Goal: Navigation & Orientation: Find specific page/section

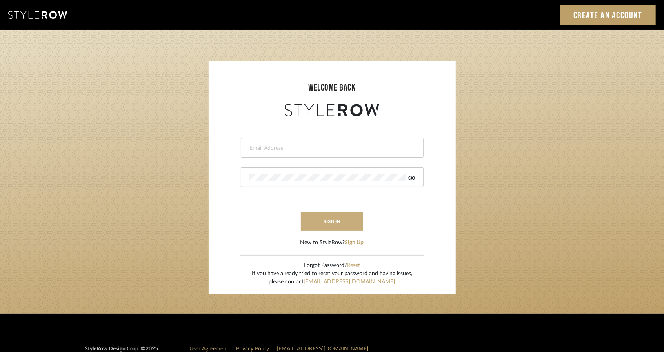
type input "carly@clothandkind.com"
click at [332, 221] on button "sign in" at bounding box center [332, 221] width 63 height 18
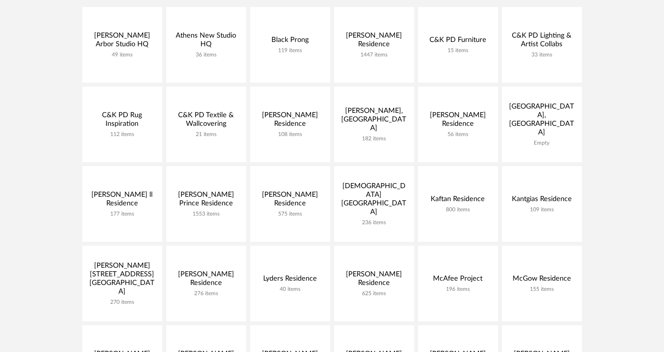
scroll to position [189, 0]
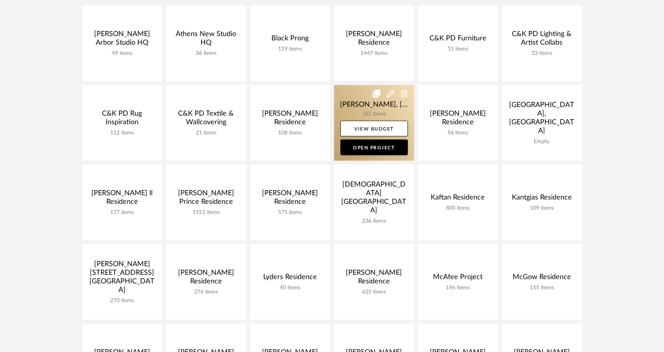
click at [354, 93] on link at bounding box center [374, 123] width 80 height 76
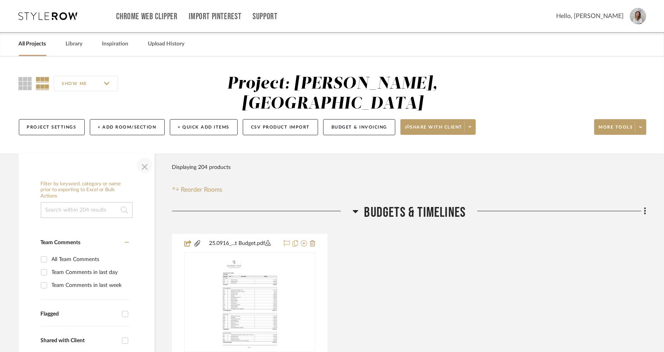
click at [143, 156] on span "button" at bounding box center [144, 165] width 19 height 19
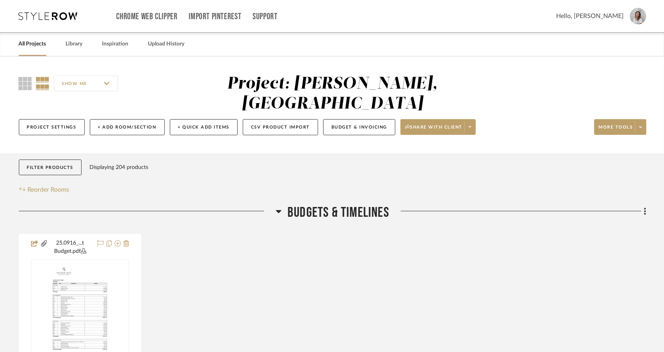
click at [353, 204] on span "Budgets & Timelines" at bounding box center [338, 212] width 102 height 17
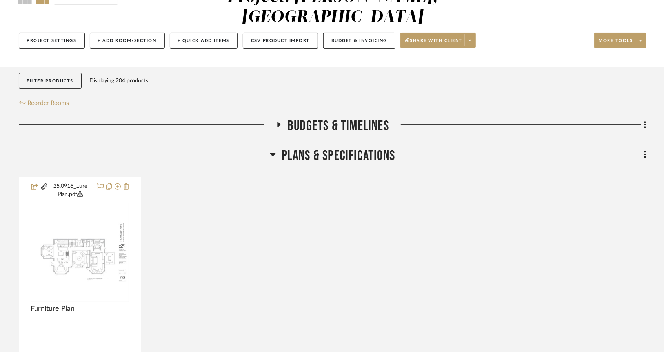
scroll to position [87, 0]
click at [307, 147] on span "Plans & Specifications" at bounding box center [337, 155] width 113 height 17
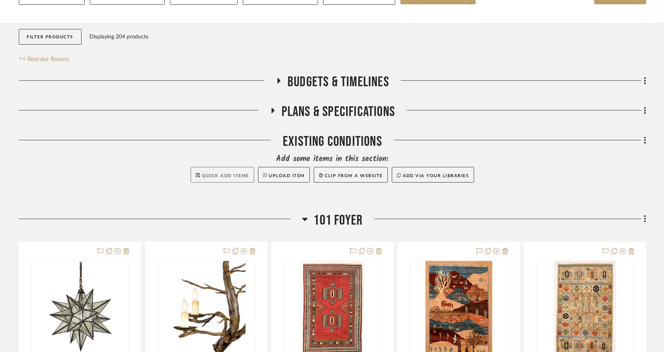
scroll to position [131, 0]
click at [334, 212] on span "101 Foyer" at bounding box center [338, 220] width 49 height 17
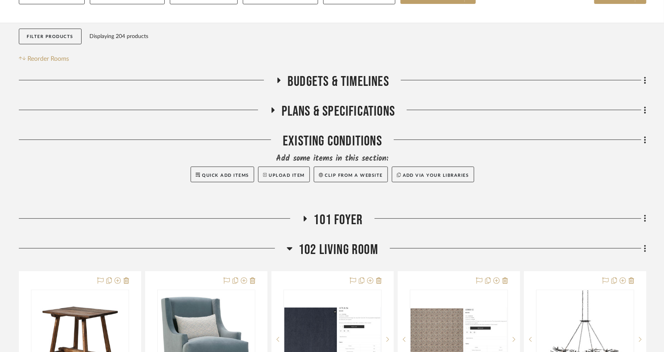
click at [345, 241] on div "102 Living Room" at bounding box center [332, 251] width 627 height 20
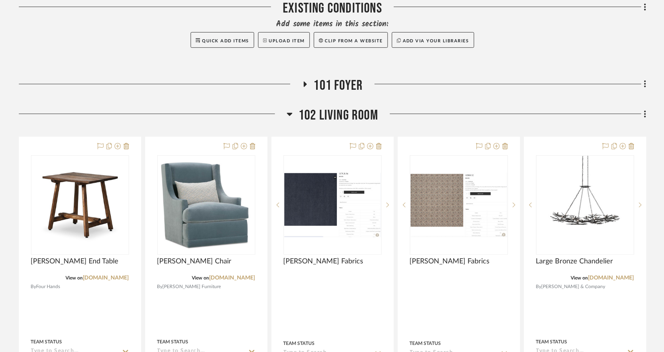
scroll to position [266, 0]
click at [323, 107] on span "102 Living Room" at bounding box center [338, 115] width 80 height 17
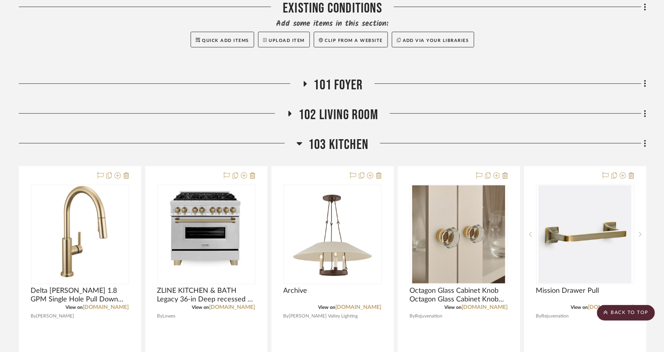
click at [328, 136] on span "103 Kitchen" at bounding box center [338, 144] width 60 height 17
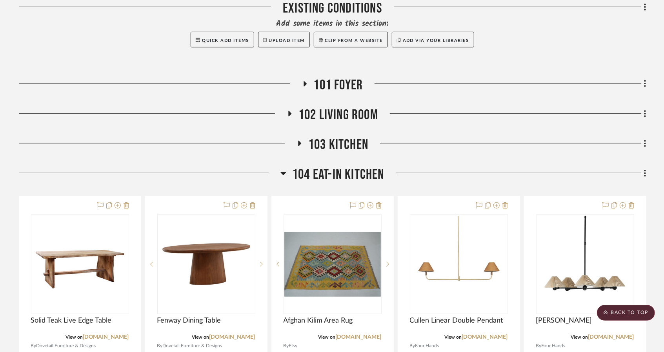
click at [340, 166] on span "104 Eat-In Kitchen" at bounding box center [338, 174] width 92 height 17
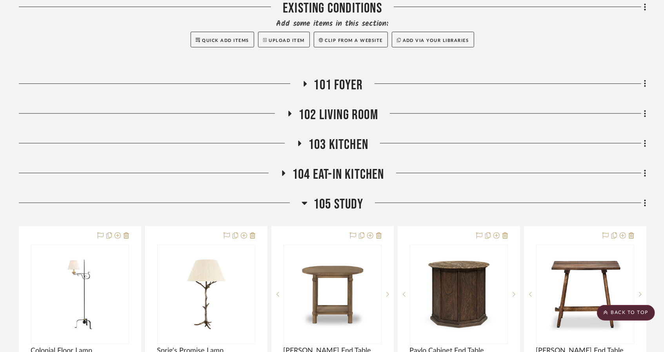
click at [340, 196] on span "105 Study" at bounding box center [338, 204] width 50 height 17
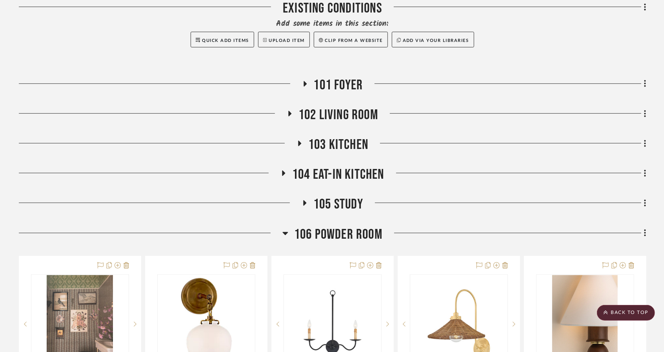
click at [335, 226] on span "106 Powder Room" at bounding box center [338, 234] width 88 height 17
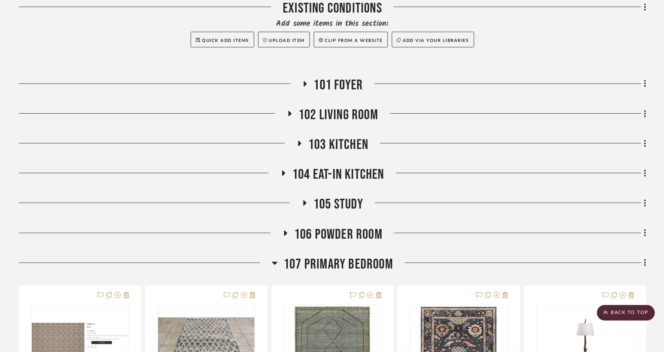
click at [339, 256] on span "107 Primary Bedroom" at bounding box center [337, 264] width 109 height 17
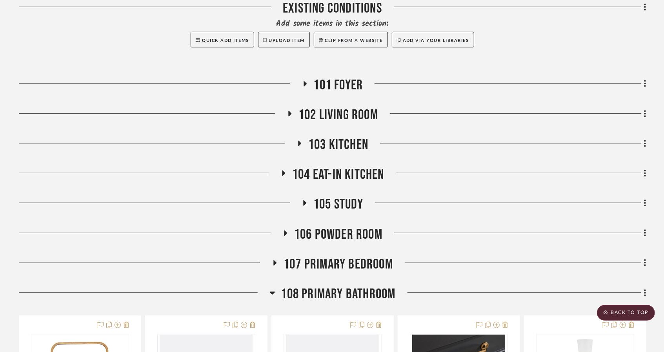
click at [332, 286] on span "108 Primary Bathroom" at bounding box center [338, 294] width 114 height 17
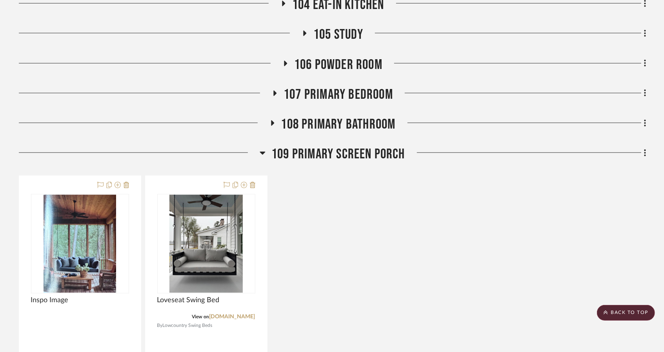
scroll to position [437, 0]
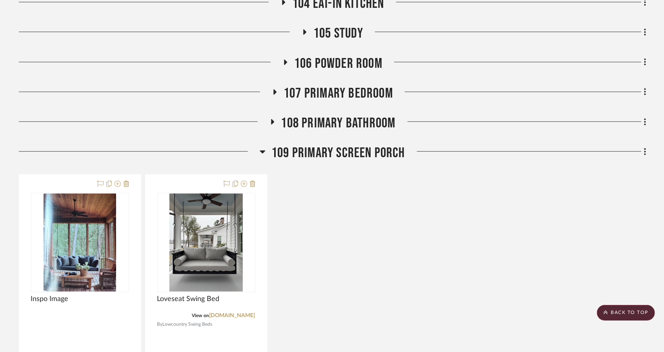
click at [344, 145] on span "109 Primary Screen Porch" at bounding box center [338, 153] width 134 height 17
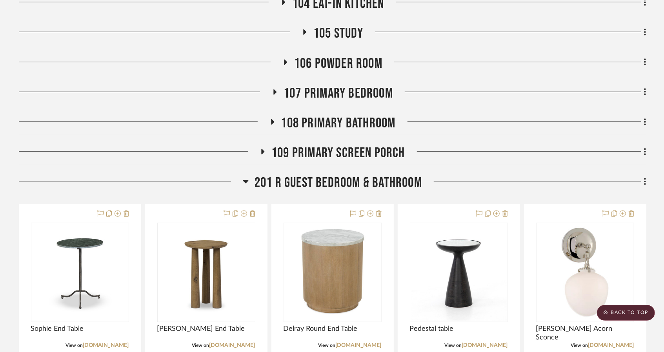
click at [335, 174] on span "201 R Guest Bedroom & Bathroom" at bounding box center [337, 182] width 167 height 17
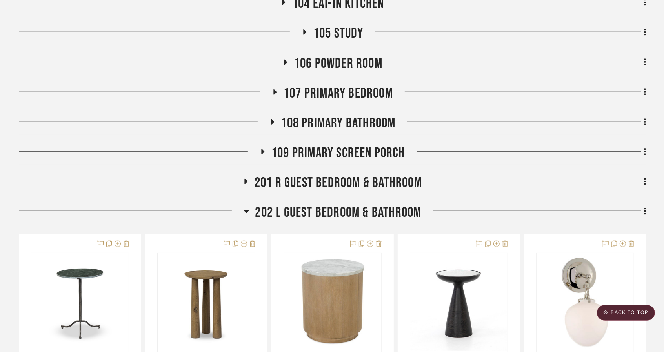
click at [335, 204] on span "202 L Guest Bedroom & Bathroom" at bounding box center [338, 212] width 166 height 17
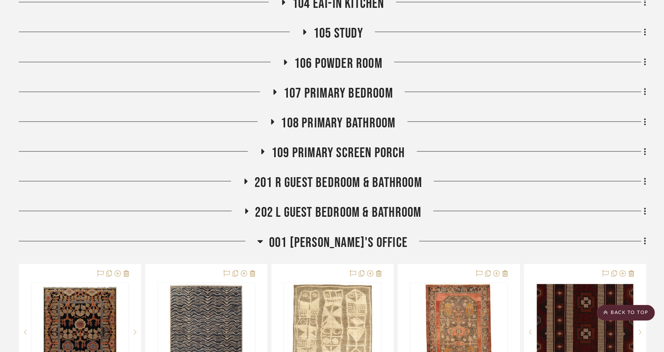
click at [330, 234] on span "001 [PERSON_NAME]'s Office" at bounding box center [338, 242] width 138 height 17
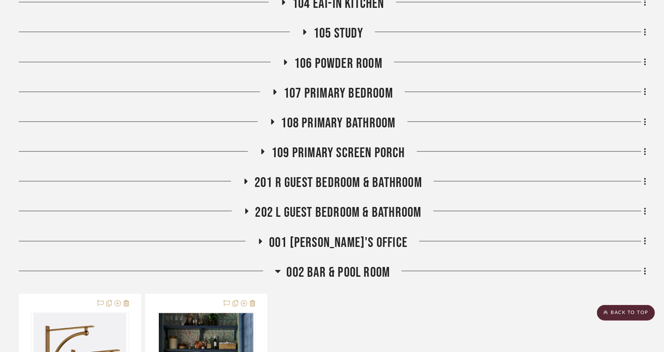
click at [330, 264] on span "002 Bar & Pool Room" at bounding box center [338, 272] width 103 height 17
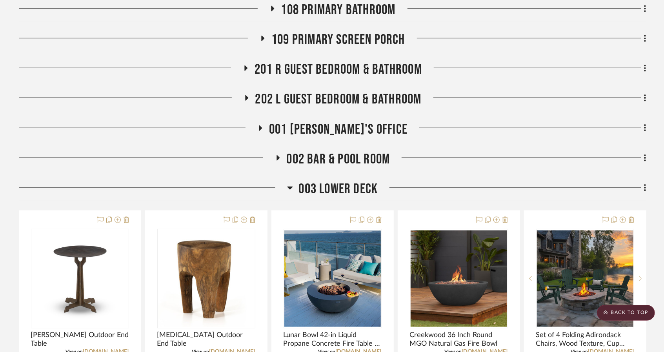
scroll to position [550, 0]
click at [339, 180] on span "003 Lower Deck" at bounding box center [338, 188] width 79 height 17
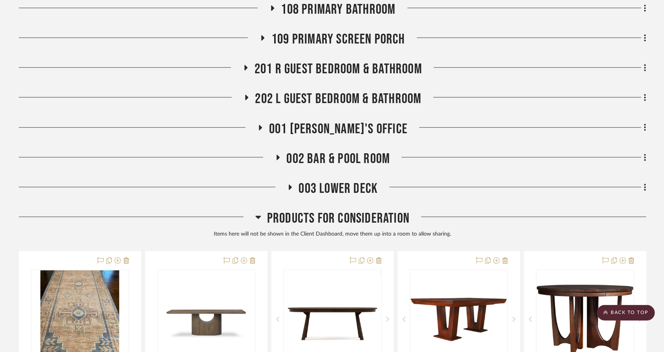
click at [340, 210] on span "Products For Consideration" at bounding box center [338, 218] width 142 height 17
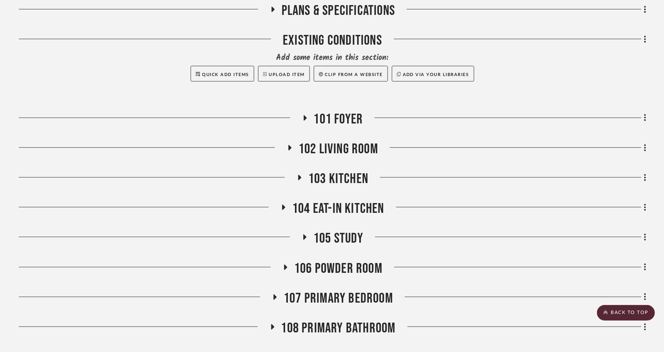
scroll to position [231, 0]
click at [321, 111] on span "101 Foyer" at bounding box center [338, 119] width 49 height 17
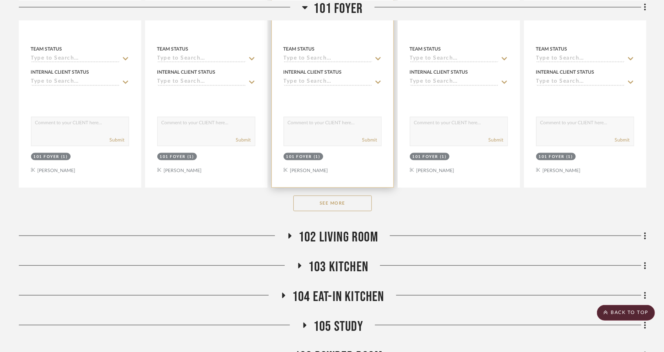
scroll to position [529, 0]
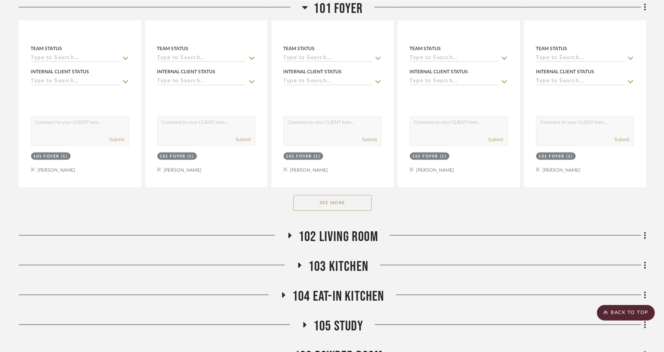
click at [321, 195] on button "See More" at bounding box center [332, 203] width 78 height 16
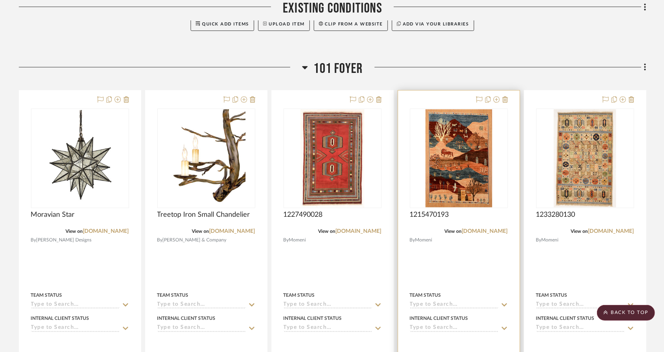
scroll to position [283, 0]
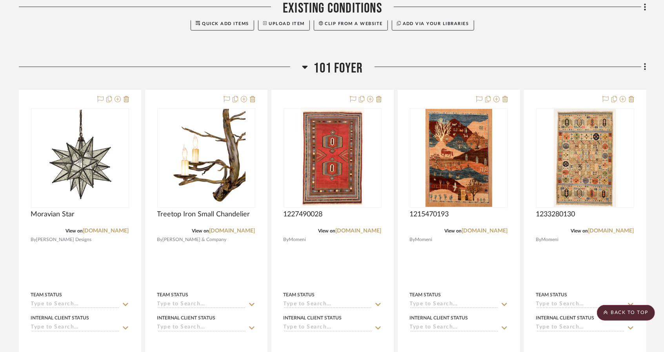
click at [348, 60] on span "101 Foyer" at bounding box center [338, 68] width 49 height 17
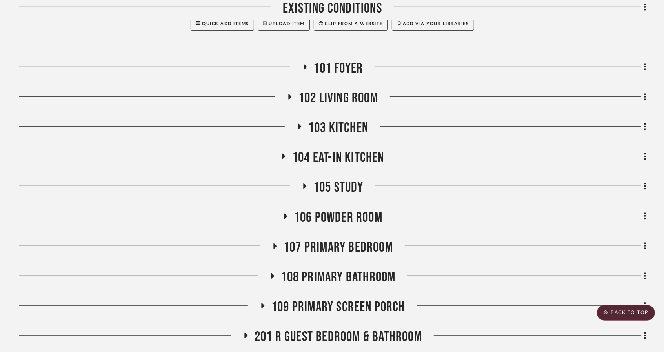
click at [348, 90] on span "102 Living Room" at bounding box center [338, 98] width 80 height 17
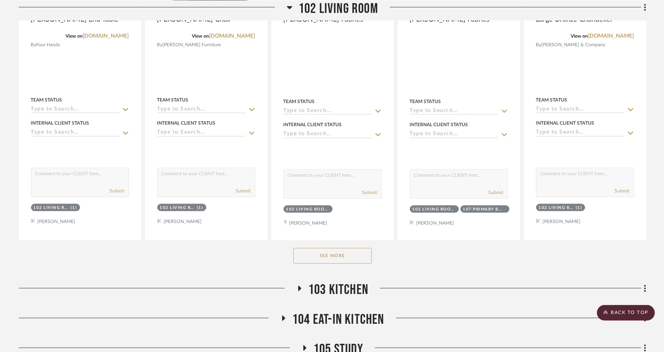
scroll to position [508, 0]
click at [360, 247] on div "See More" at bounding box center [332, 255] width 627 height 31
click at [355, 248] on button "See More" at bounding box center [332, 256] width 78 height 16
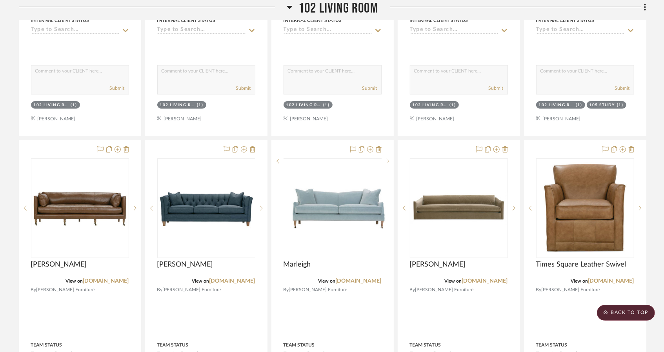
scroll to position [2031, 0]
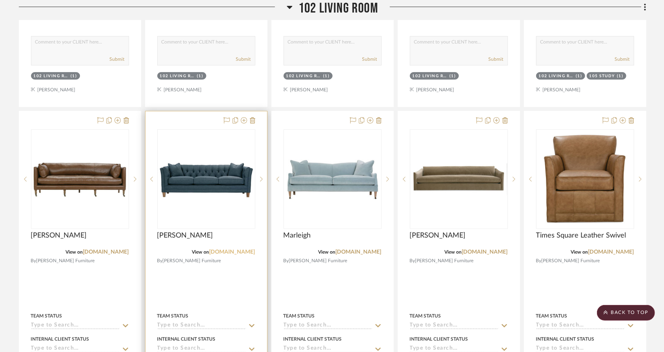
click at [228, 249] on link "[DOMAIN_NAME]" at bounding box center [232, 251] width 46 height 5
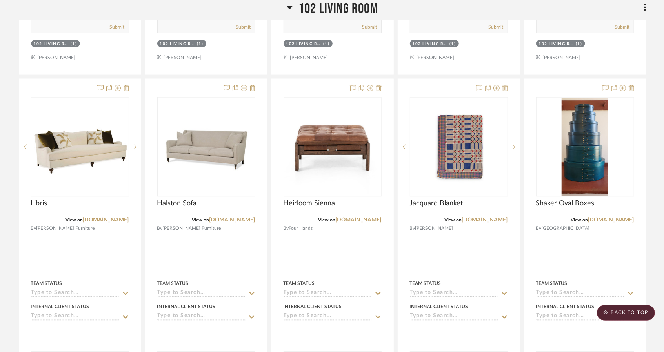
scroll to position [2765, 0]
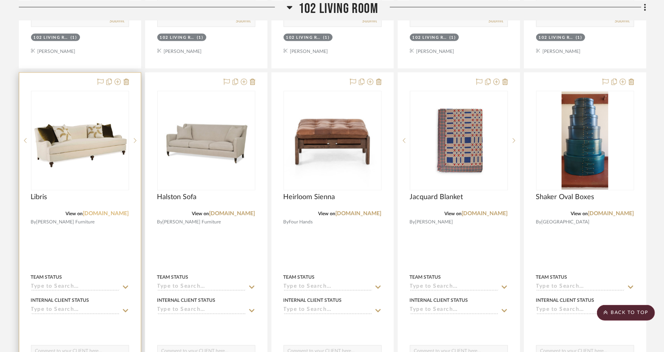
click at [121, 211] on link "[DOMAIN_NAME]" at bounding box center [106, 213] width 46 height 5
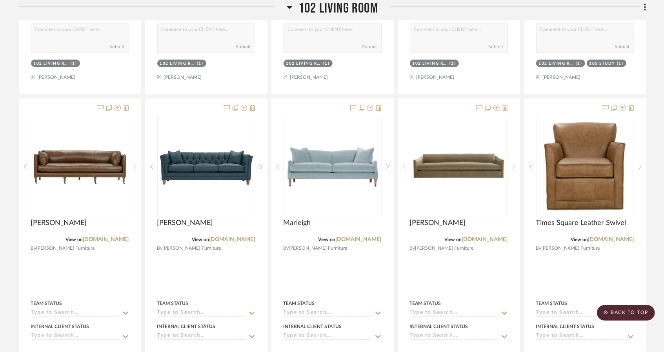
scroll to position [2049, 0]
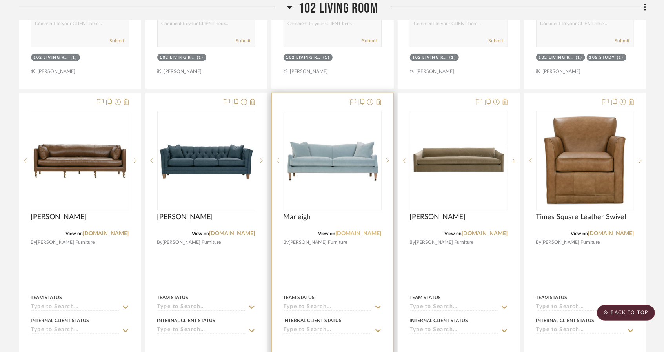
click at [366, 231] on link "[DOMAIN_NAME]" at bounding box center [358, 233] width 46 height 5
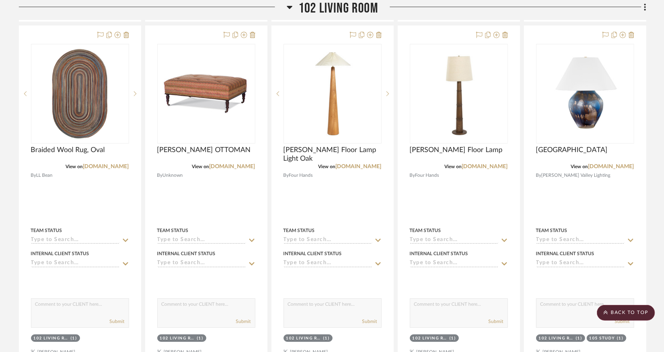
scroll to position [1766, 0]
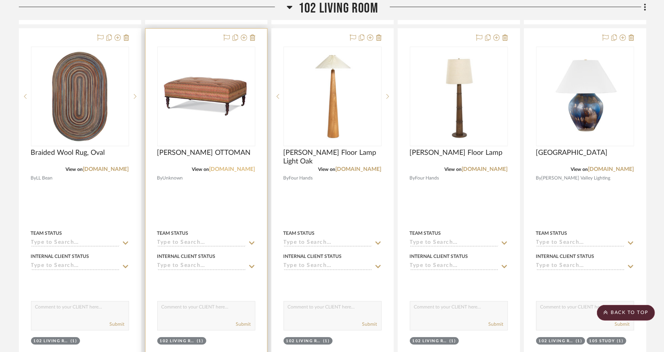
click at [237, 167] on link "[DOMAIN_NAME]" at bounding box center [232, 169] width 46 height 5
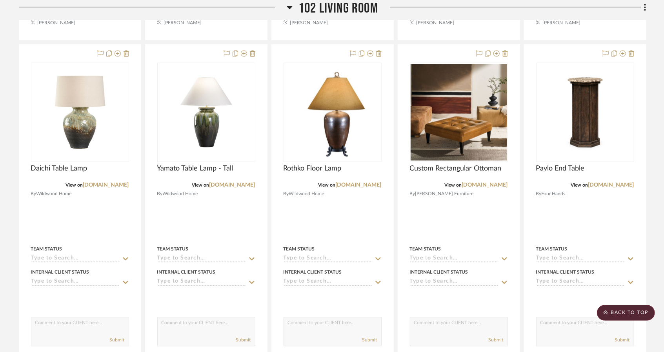
scroll to position [1261, 0]
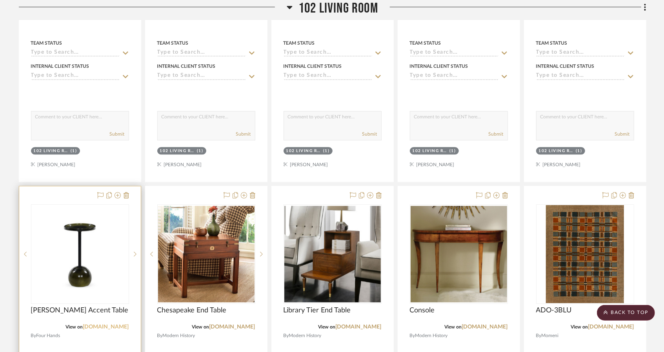
click at [120, 324] on link "[DOMAIN_NAME]" at bounding box center [106, 326] width 46 height 5
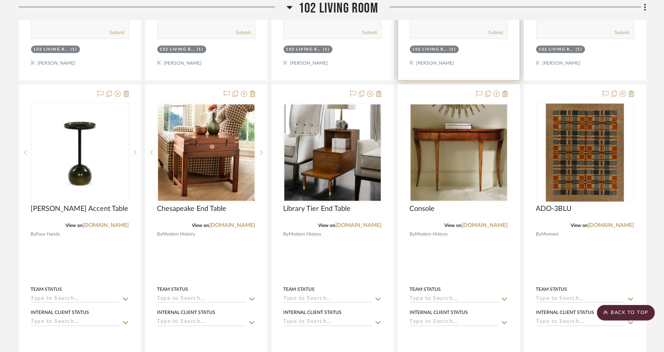
scroll to position [1367, 0]
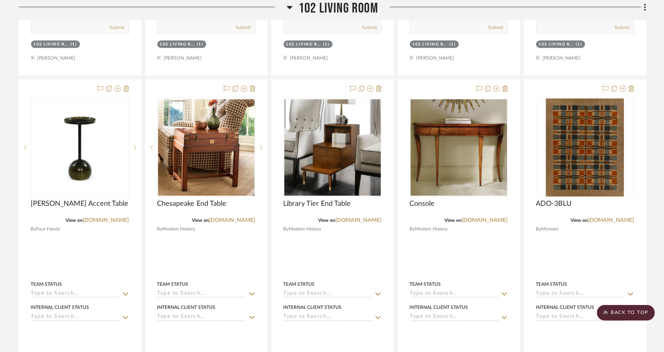
click at [316, 4] on span "102 Living Room" at bounding box center [338, 8] width 80 height 17
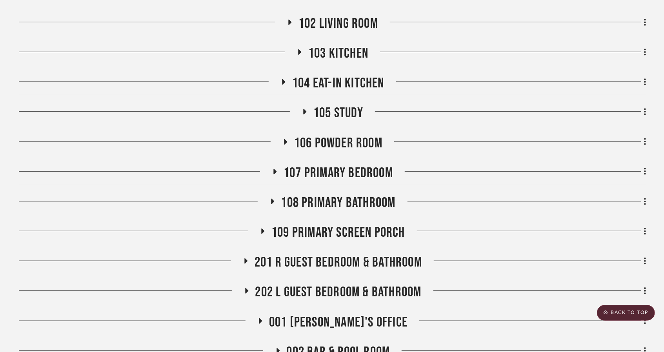
scroll to position [357, 0]
click at [335, 23] on div "Budgets & Timelines Plans & Specifications Existing Conditions Add some items i…" at bounding box center [332, 142] width 627 height 588
click at [335, 45] on span "103 Kitchen" at bounding box center [338, 53] width 60 height 17
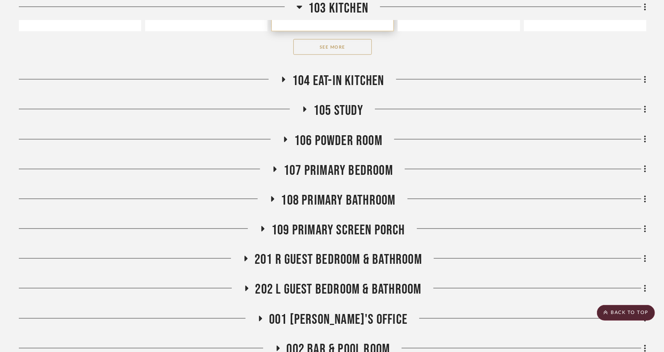
scroll to position [747, 0]
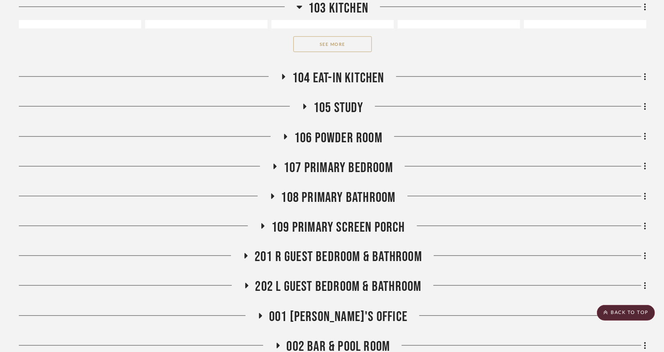
click at [335, 70] on span "104 Eat-In Kitchen" at bounding box center [338, 78] width 92 height 17
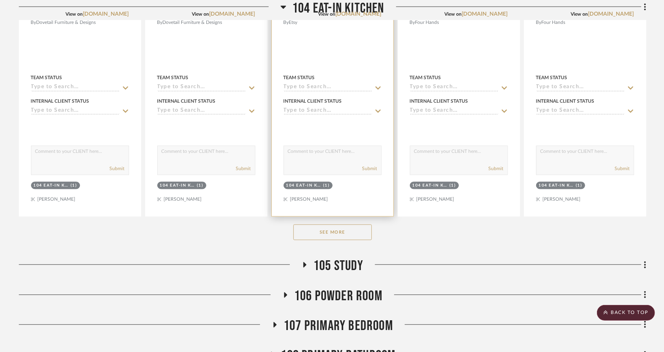
scroll to position [996, 0]
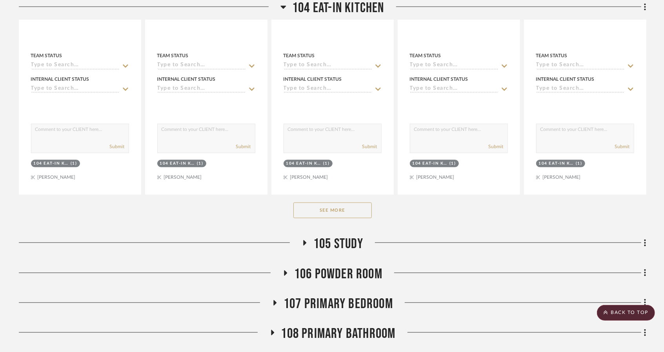
click at [343, 202] on button "See More" at bounding box center [332, 210] width 78 height 16
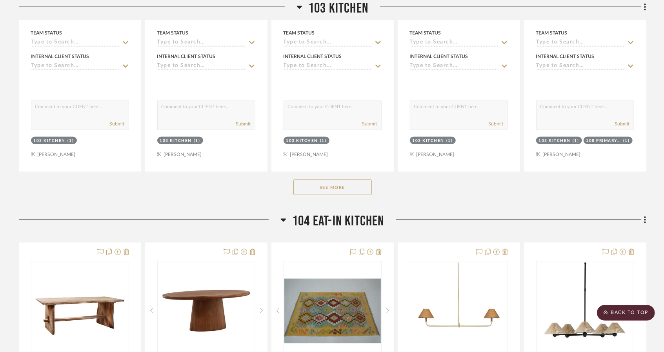
scroll to position [602, 0]
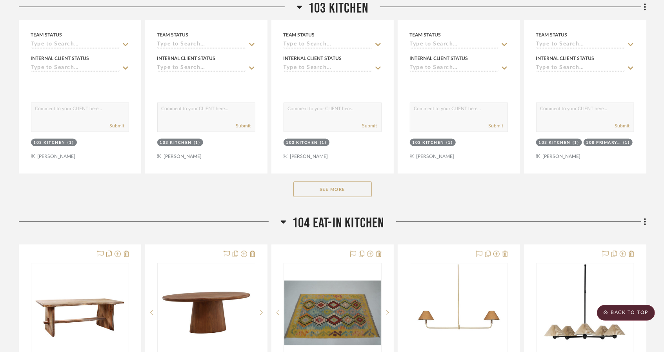
click at [342, 181] on button "See More" at bounding box center [332, 189] width 78 height 16
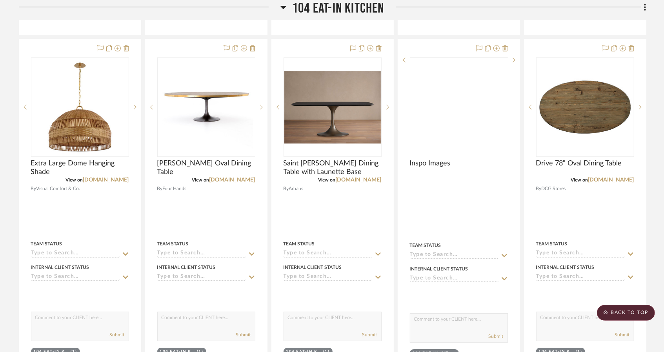
scroll to position [3679, 0]
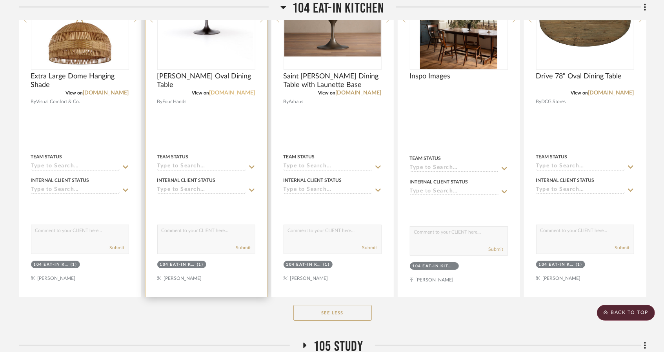
click at [241, 90] on link "[DOMAIN_NAME]" at bounding box center [232, 92] width 46 height 5
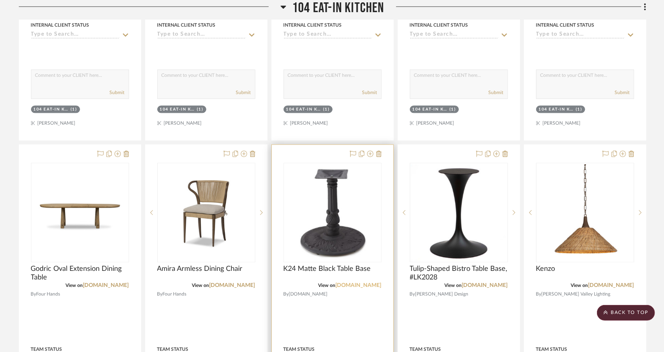
scroll to position [3139, 0]
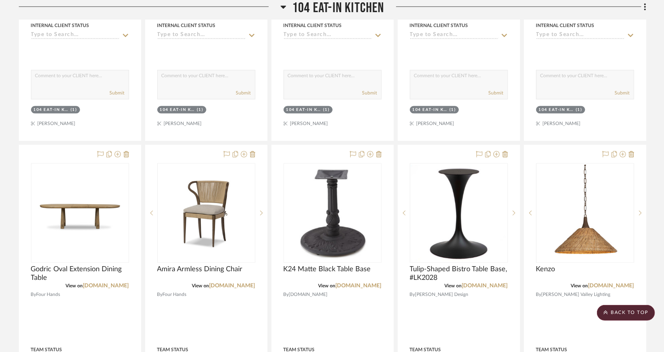
click at [339, 7] on span "104 Eat-In Kitchen" at bounding box center [338, 8] width 92 height 17
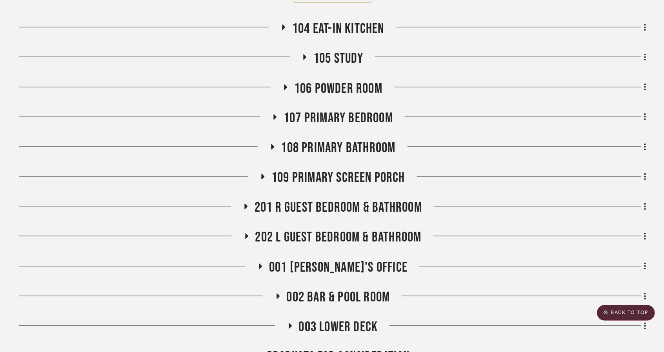
scroll to position [2883, 0]
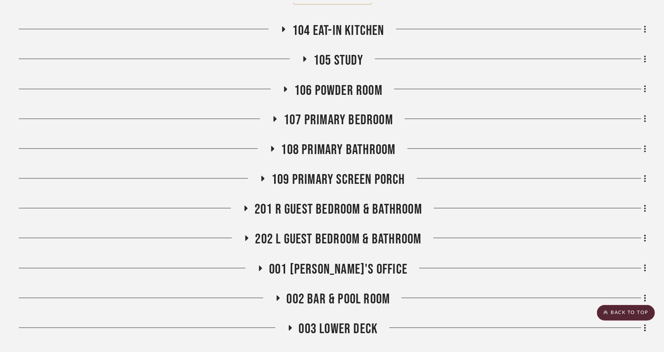
click at [339, 52] on span "105 Study" at bounding box center [338, 60] width 50 height 17
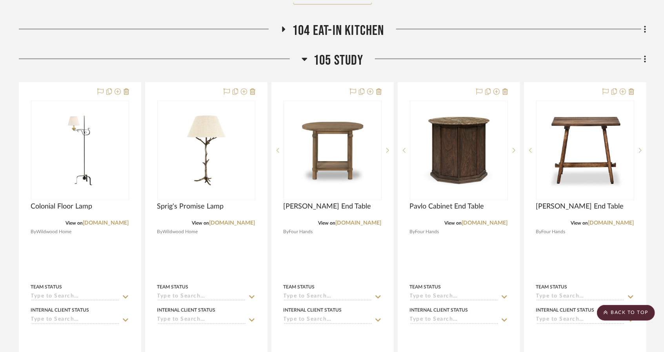
click at [339, 52] on span "105 Study" at bounding box center [338, 60] width 50 height 17
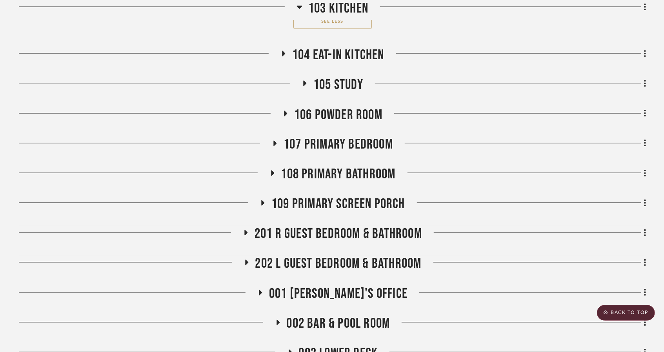
scroll to position [2933, 0]
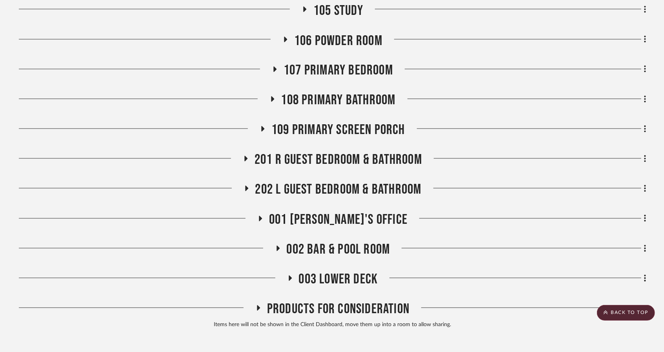
click at [322, 33] on span "106 Powder Room" at bounding box center [338, 41] width 88 height 17
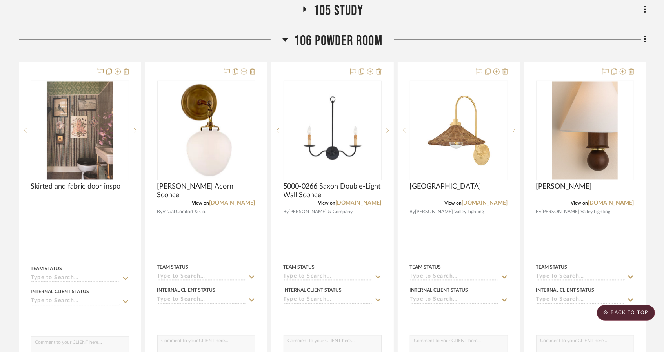
click at [338, 33] on span "106 Powder Room" at bounding box center [338, 41] width 88 height 17
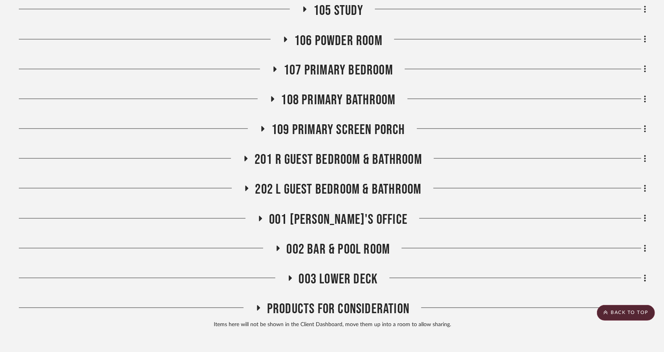
click at [339, 62] on span "107 Primary Bedroom" at bounding box center [337, 70] width 109 height 17
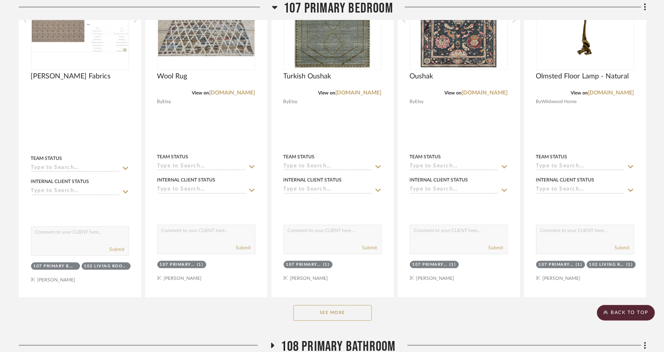
scroll to position [3226, 0]
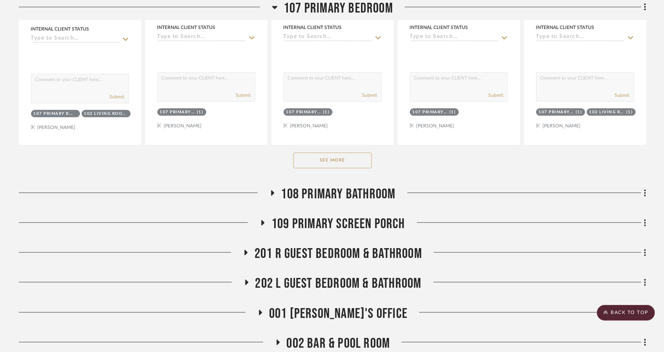
click at [328, 152] on button "See More" at bounding box center [332, 160] width 78 height 16
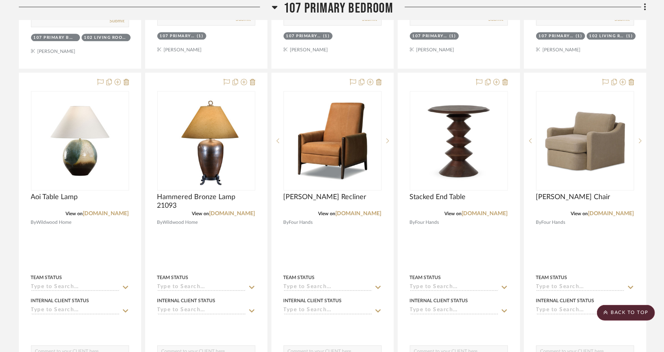
scroll to position [3297, 0]
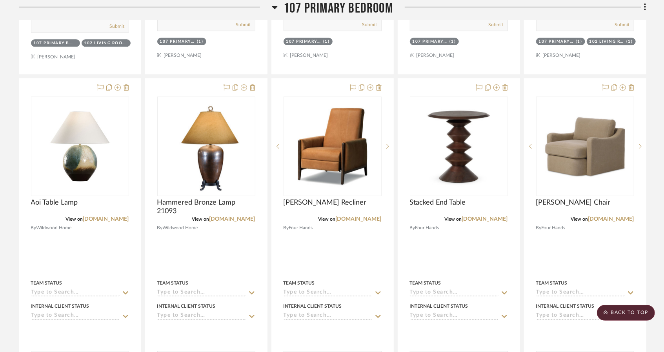
click at [335, 8] on span "107 Primary Bedroom" at bounding box center [337, 8] width 109 height 17
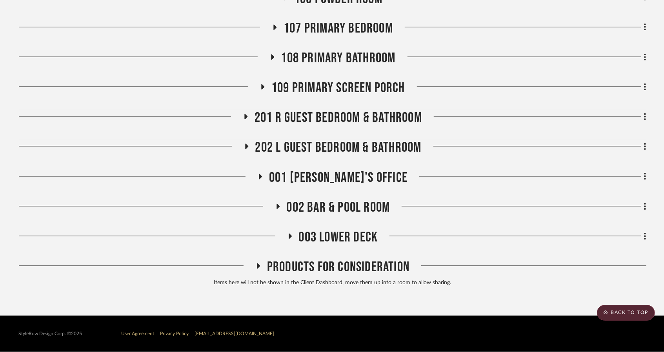
scroll to position [2957, 0]
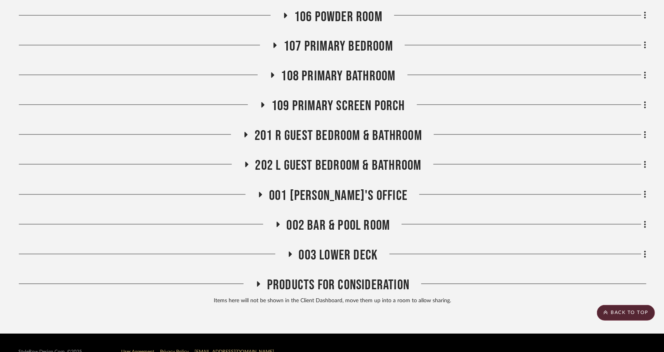
click at [335, 9] on div "106 Powder Room" at bounding box center [332, 19] width 627 height 20
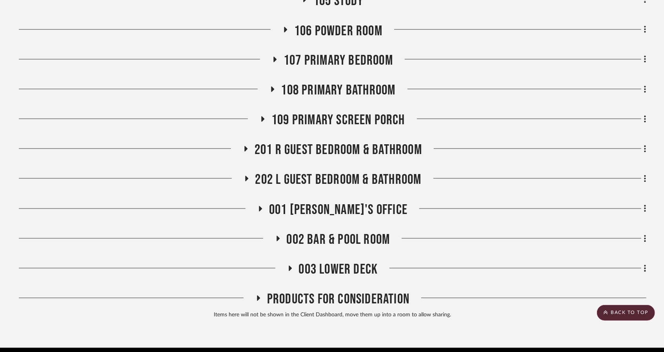
scroll to position [2943, 0]
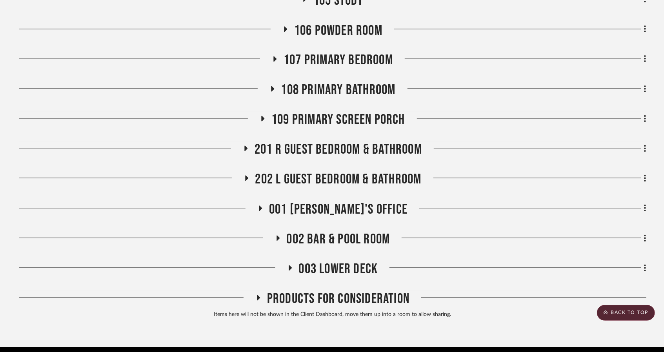
click at [341, 82] on span "108 Primary Bathroom" at bounding box center [338, 90] width 114 height 17
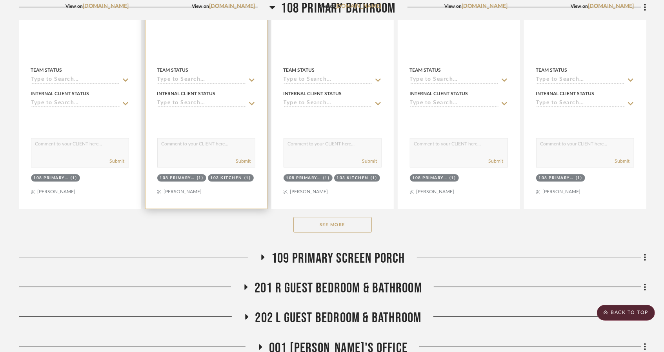
scroll to position [3190, 0]
click at [303, 216] on button "See More" at bounding box center [332, 224] width 78 height 16
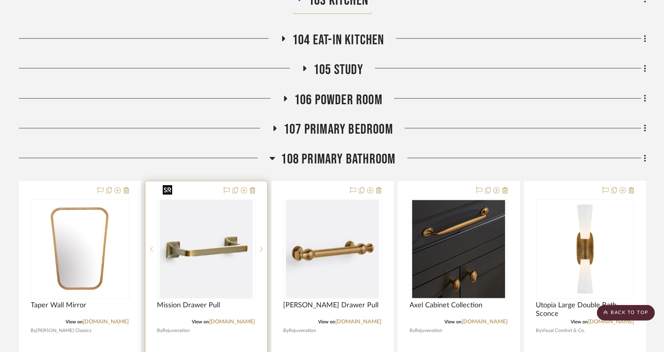
scroll to position [3043, 0]
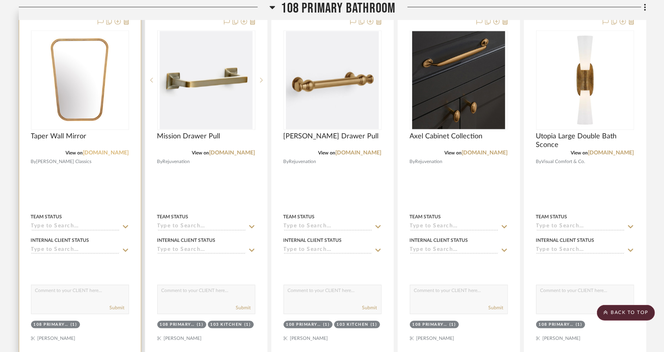
click at [112, 150] on link "[DOMAIN_NAME]" at bounding box center [106, 152] width 46 height 5
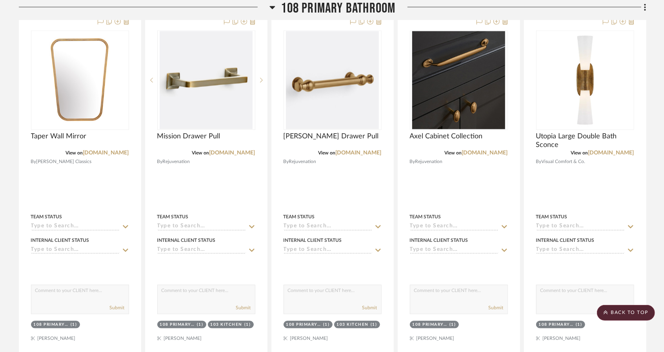
click at [360, 16] on span "108 Primary Bathroom" at bounding box center [338, 8] width 114 height 17
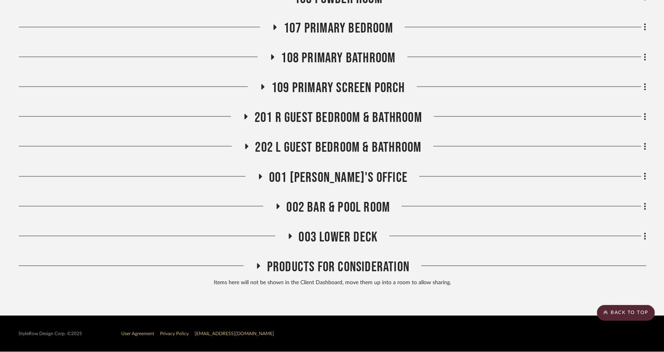
scroll to position [2957, 0]
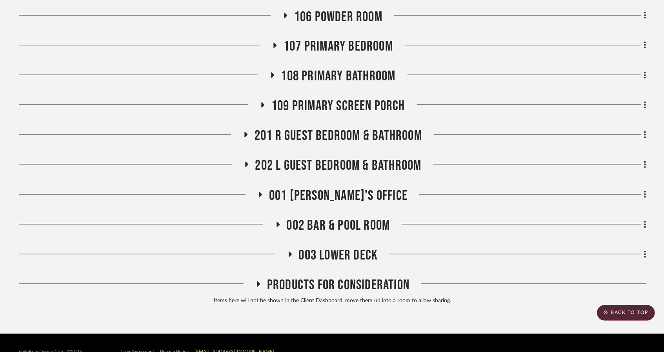
click at [357, 98] on span "109 Primary Screen Porch" at bounding box center [338, 106] width 134 height 17
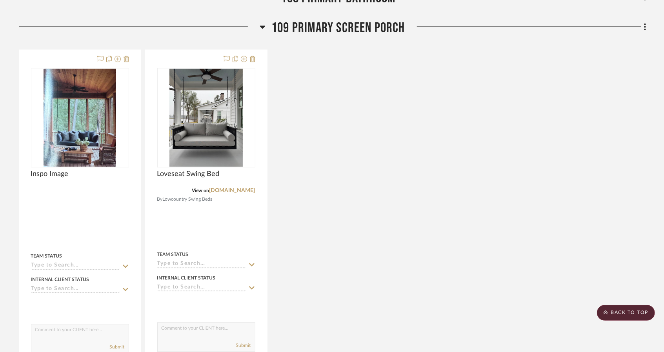
scroll to position [3036, 0]
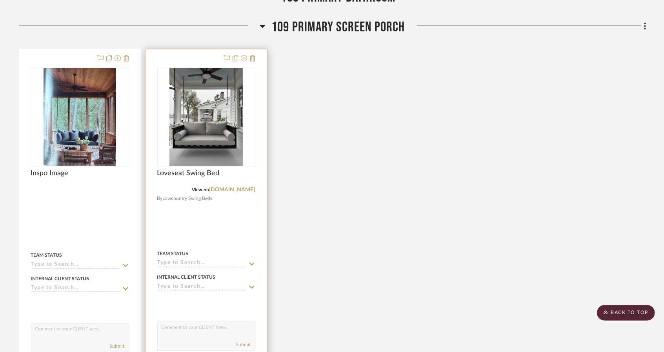
click at [254, 176] on div at bounding box center [205, 221] width 121 height 345
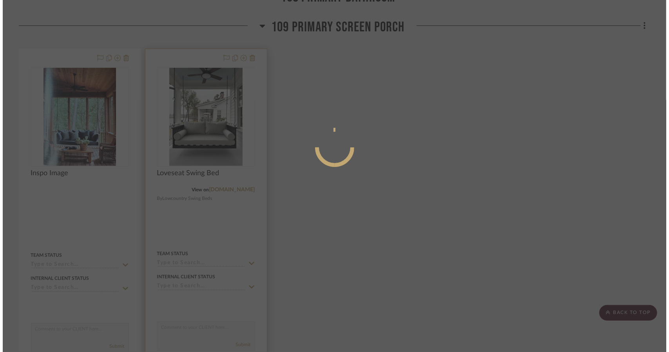
scroll to position [0, 0]
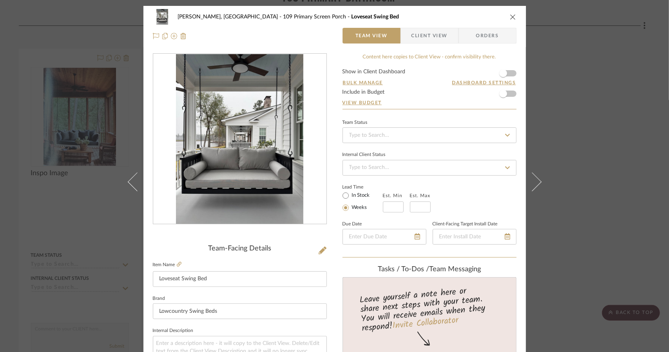
click at [557, 203] on div "[PERSON_NAME], [GEOGRAPHIC_DATA] 109 Primary Screen Porch Loveseat Swing Bed Te…" at bounding box center [334, 176] width 669 height 352
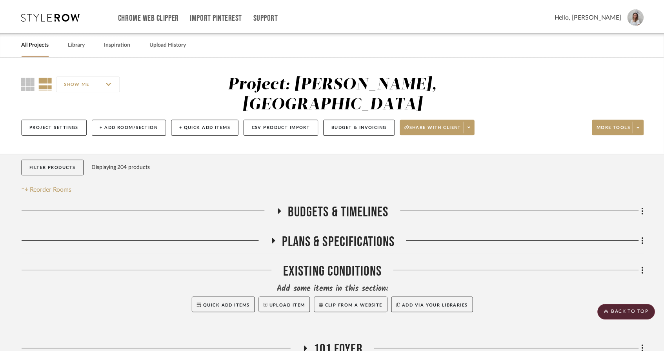
scroll to position [3036, 0]
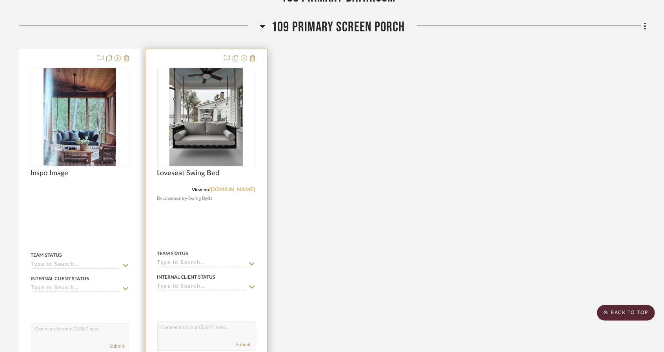
click at [229, 187] on link "[DOMAIN_NAME]" at bounding box center [232, 189] width 46 height 5
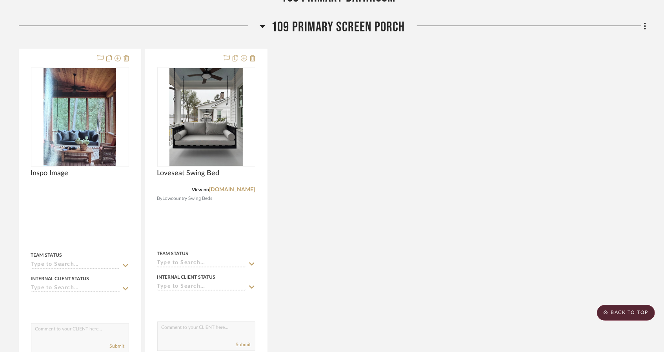
click at [371, 19] on span "109 Primary Screen Porch" at bounding box center [338, 27] width 134 height 17
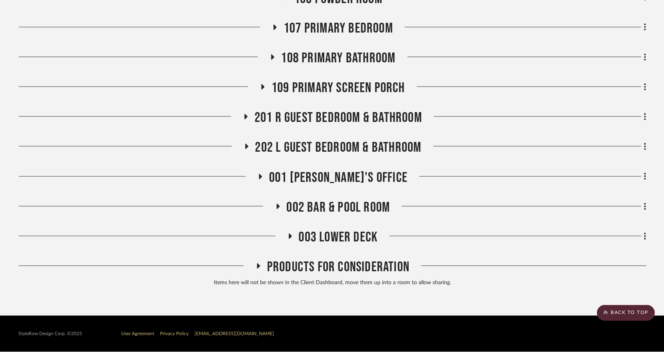
scroll to position [2957, 0]
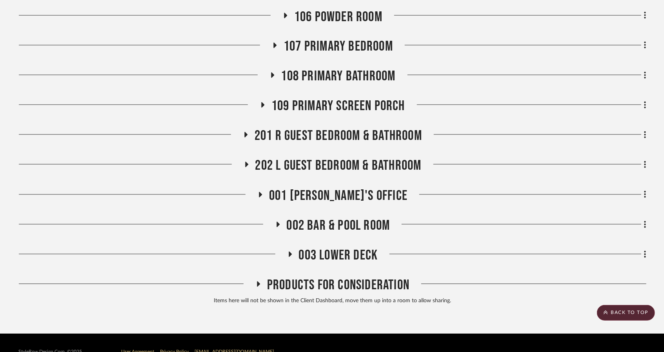
click at [354, 188] on span "001 [PERSON_NAME]'s Office" at bounding box center [338, 196] width 138 height 17
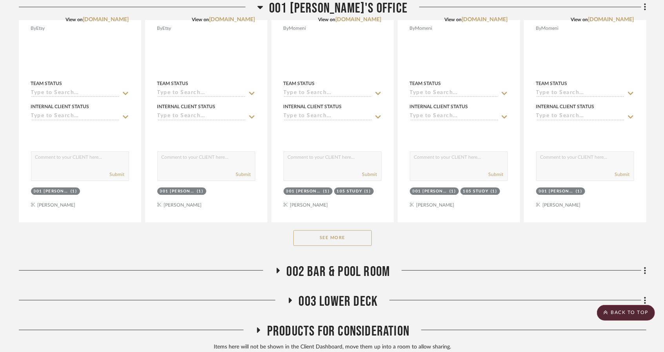
scroll to position [3342, 0]
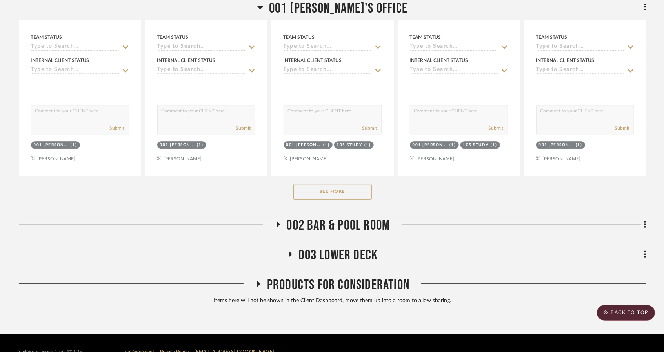
click at [339, 184] on button "See More" at bounding box center [332, 192] width 78 height 16
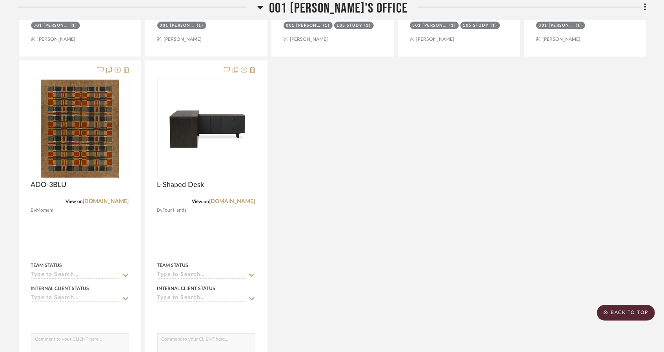
scroll to position [3464, 0]
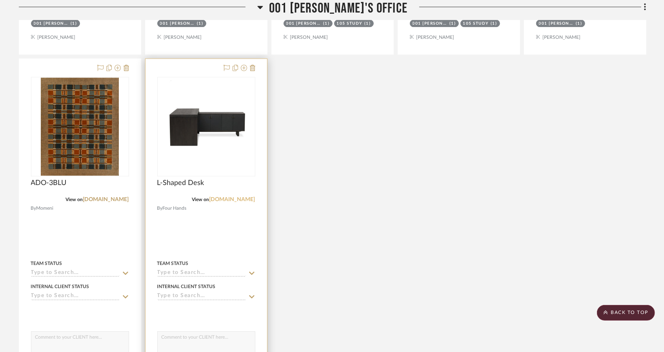
click at [243, 197] on link "[DOMAIN_NAME]" at bounding box center [232, 199] width 46 height 5
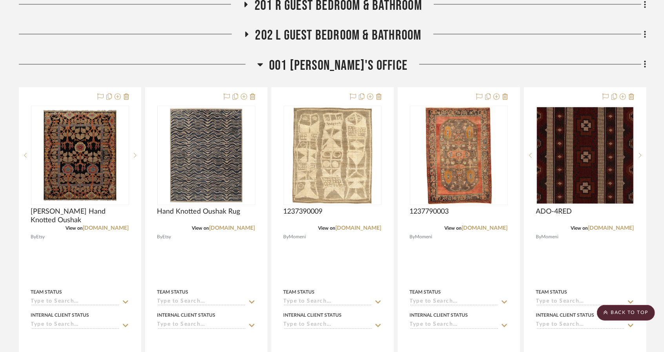
scroll to position [3065, 0]
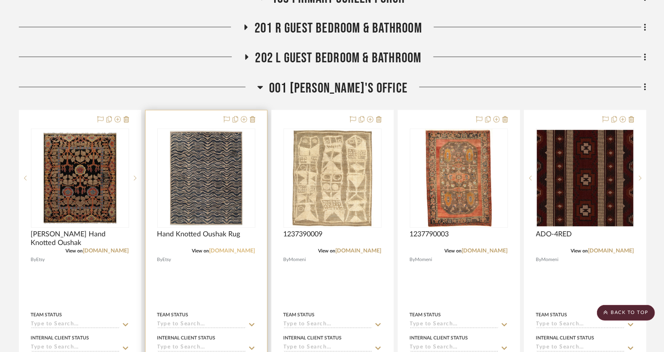
click at [249, 248] on link "[DOMAIN_NAME]" at bounding box center [232, 250] width 46 height 5
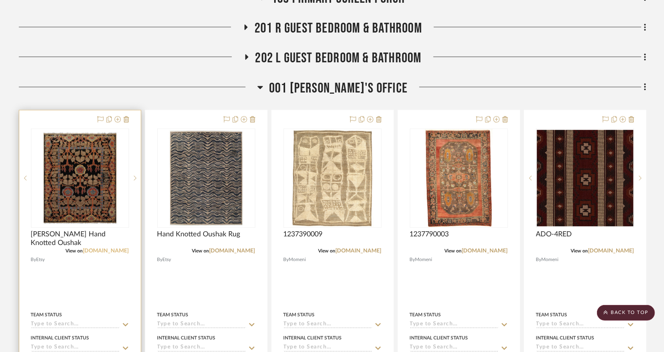
click at [121, 248] on link "[DOMAIN_NAME]" at bounding box center [106, 250] width 46 height 5
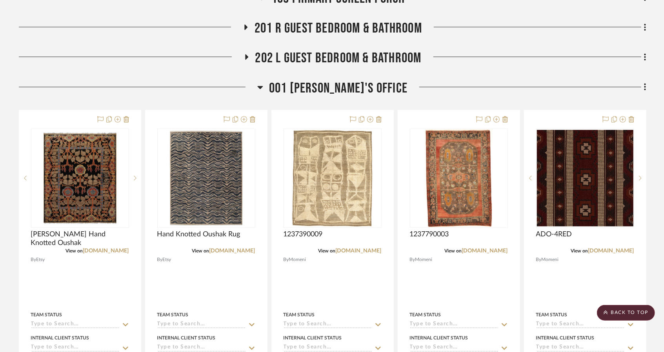
click at [351, 80] on span "001 [PERSON_NAME]'s Office" at bounding box center [338, 88] width 138 height 17
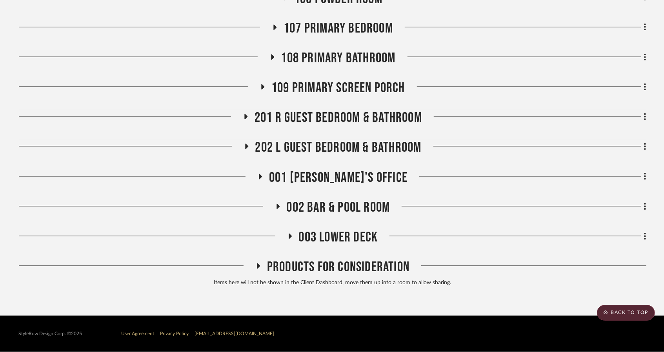
scroll to position [2957, 0]
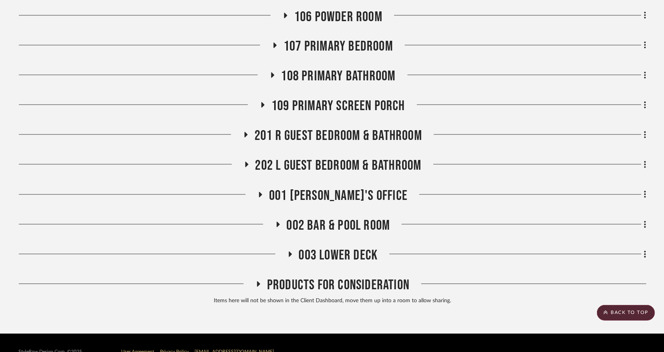
click at [372, 247] on span "003 Lower Deck" at bounding box center [338, 255] width 79 height 17
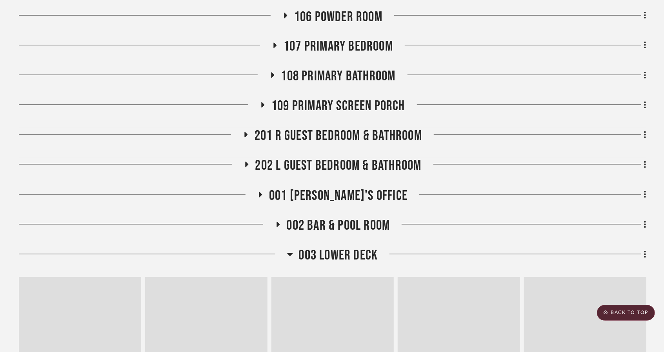
scroll to position [3065, 0]
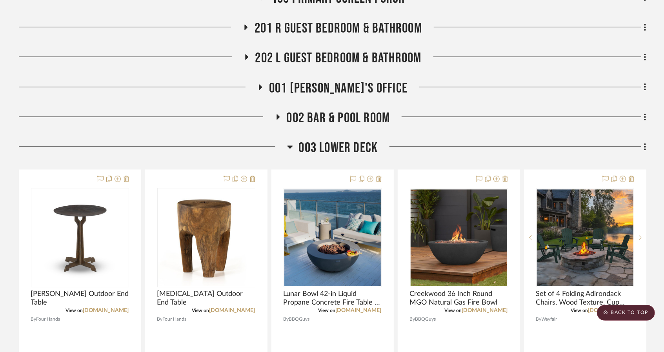
click at [0, 0] on img at bounding box center [0, 0] width 0 height 0
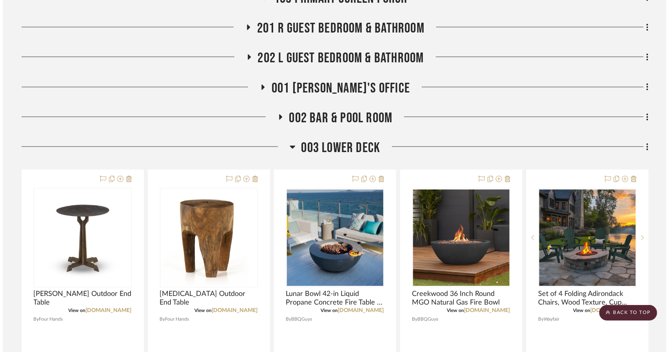
scroll to position [0, 0]
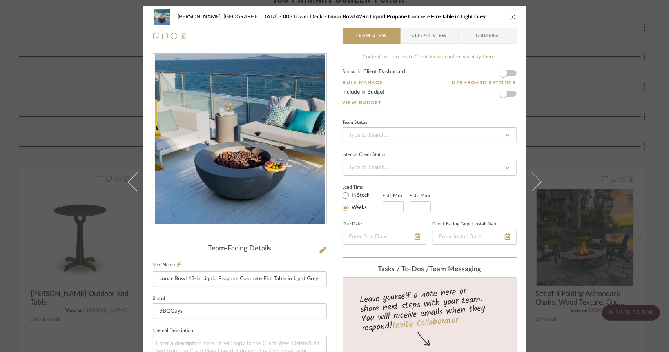
click at [568, 94] on div "[PERSON_NAME], [GEOGRAPHIC_DATA] 003 Lower Deck Lunar Bowl 42-in Liquid Propane…" at bounding box center [334, 176] width 669 height 352
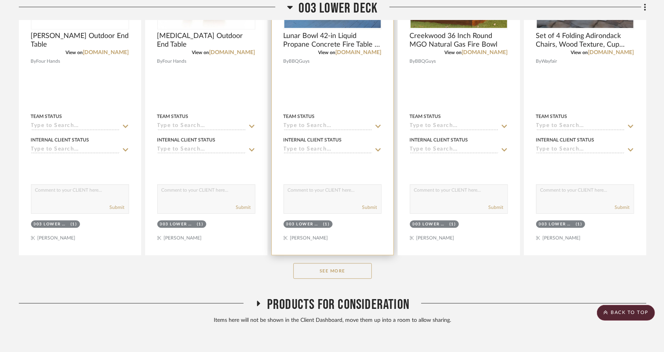
scroll to position [3327, 0]
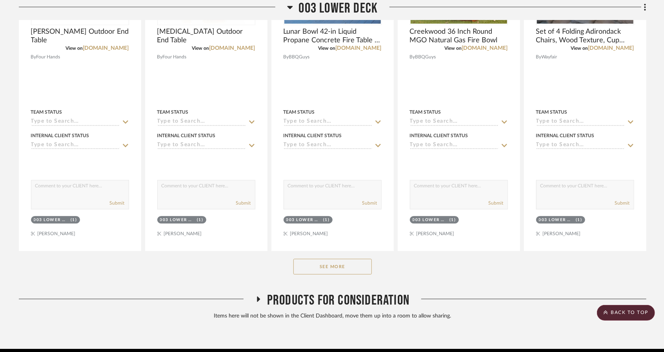
click at [352, 259] on button "See More" at bounding box center [332, 267] width 78 height 16
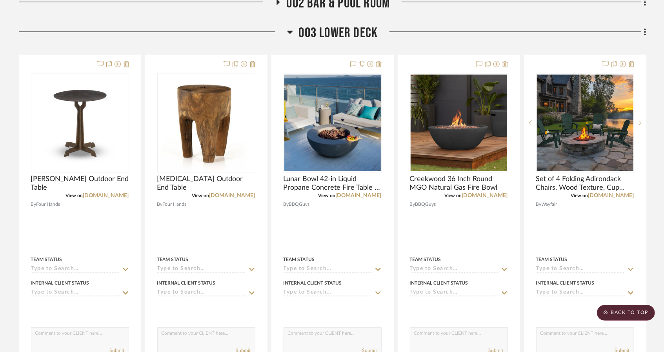
scroll to position [3181, 0]
